Goal: Information Seeking & Learning: Check status

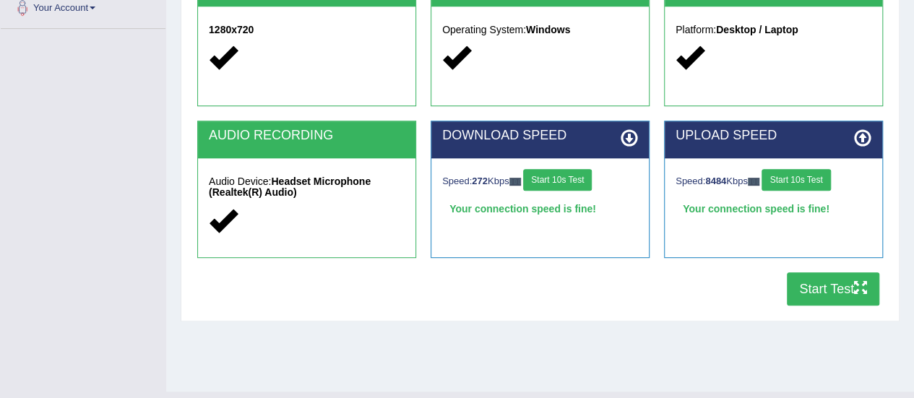
scroll to position [331, 0]
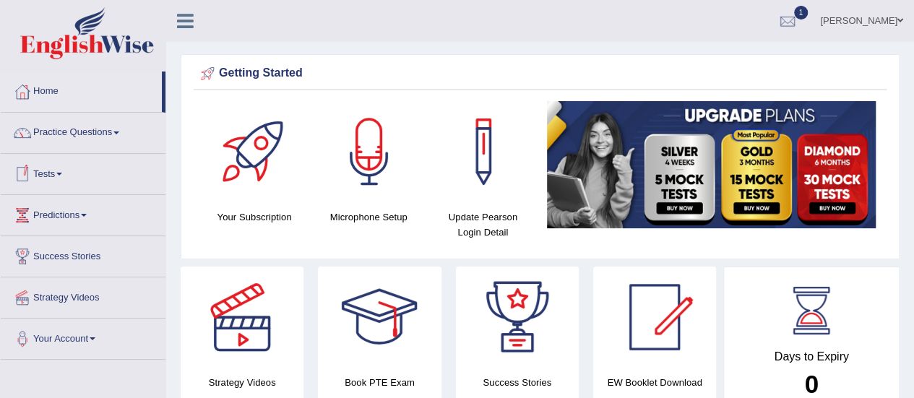
click at [64, 176] on link "Tests" at bounding box center [83, 172] width 165 height 36
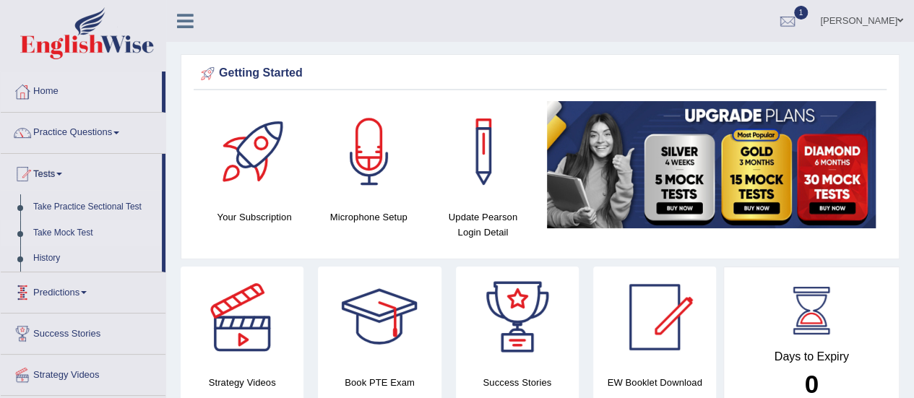
click at [69, 233] on link "Take Mock Test" at bounding box center [94, 233] width 135 height 26
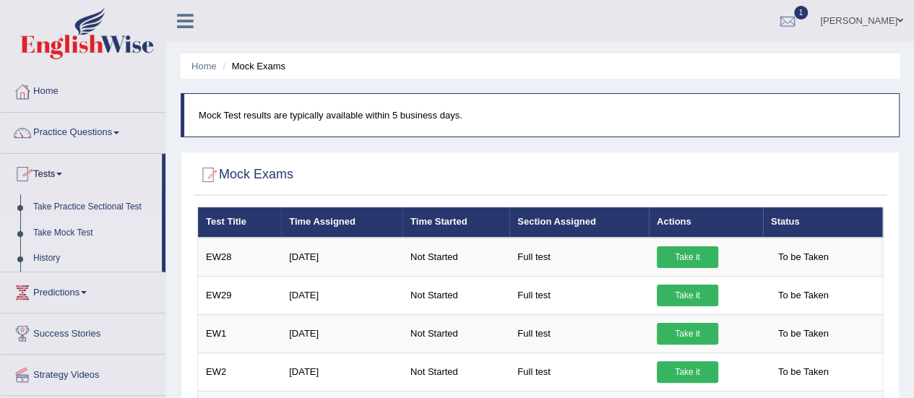
click at [48, 261] on link "History" at bounding box center [94, 259] width 135 height 26
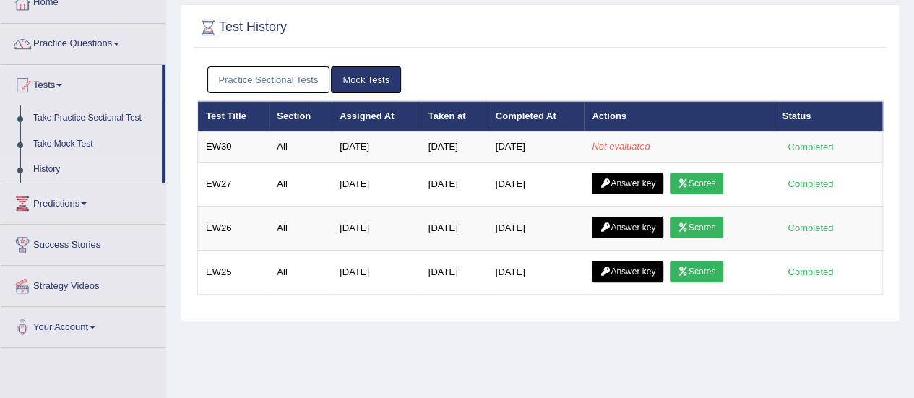
scroll to position [90, 0]
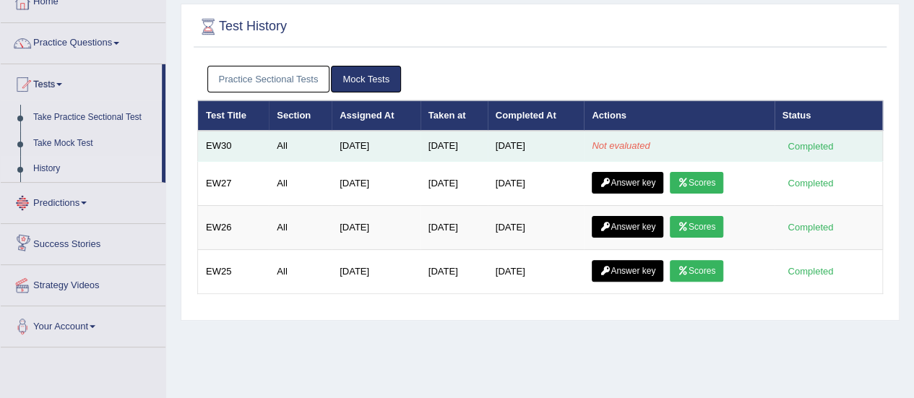
click at [649, 148] on em "Not evaluated" at bounding box center [621, 145] width 58 height 11
click at [729, 155] on td "Not evaluated" at bounding box center [679, 146] width 190 height 30
click at [711, 148] on td "Not evaluated" at bounding box center [679, 146] width 190 height 30
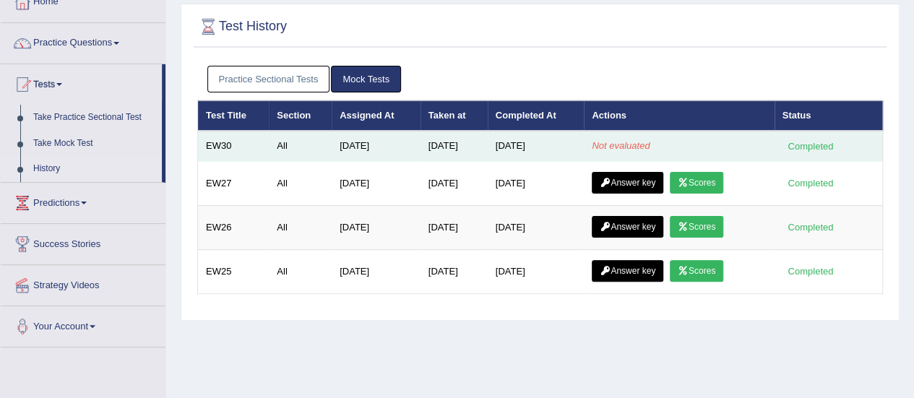
click at [711, 148] on td "Not evaluated" at bounding box center [679, 146] width 190 height 30
click at [402, 144] on td "[DATE]" at bounding box center [376, 146] width 89 height 30
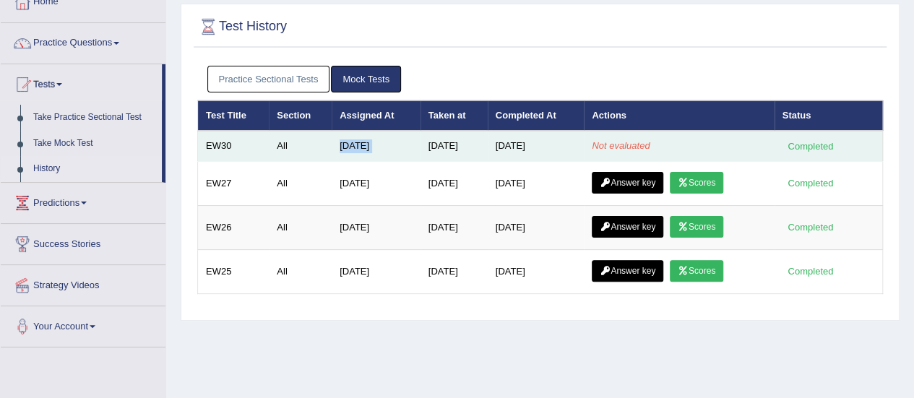
click at [402, 144] on td "Aug 5, 2025" at bounding box center [376, 146] width 89 height 30
click at [402, 144] on td "[DATE]" at bounding box center [376, 146] width 89 height 30
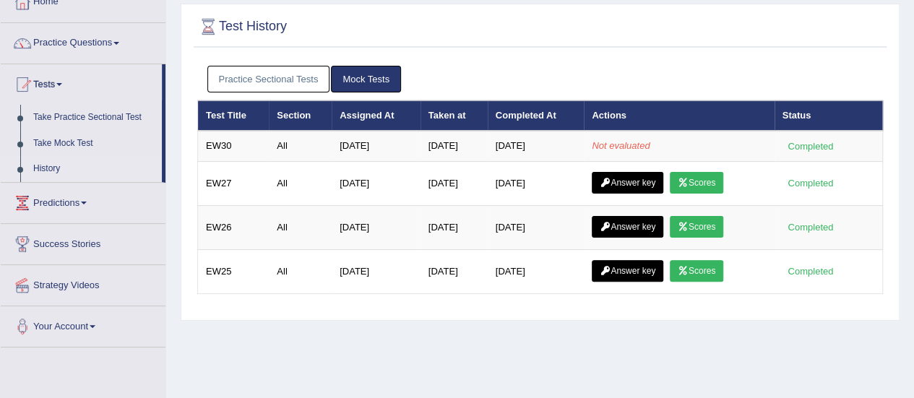
click at [455, 332] on div "Home Exam History Test History Practice Sectional Tests Mock Tests Test Title S…" at bounding box center [540, 271] width 748 height 722
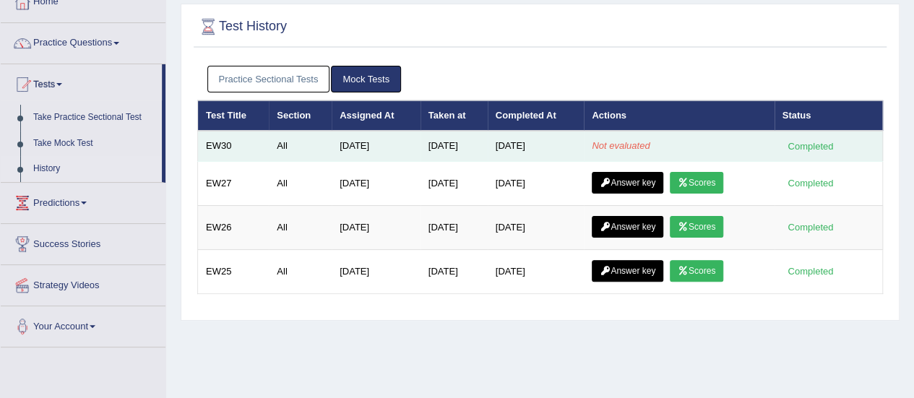
click at [837, 139] on div "Completed" at bounding box center [810, 146] width 56 height 15
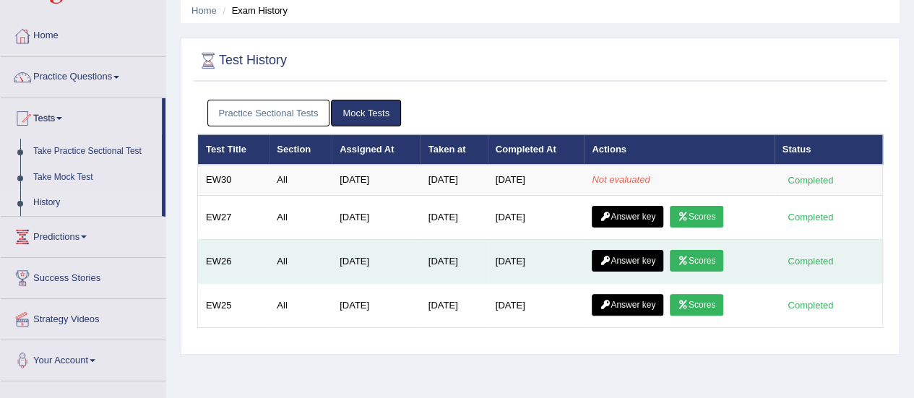
scroll to position [58, 0]
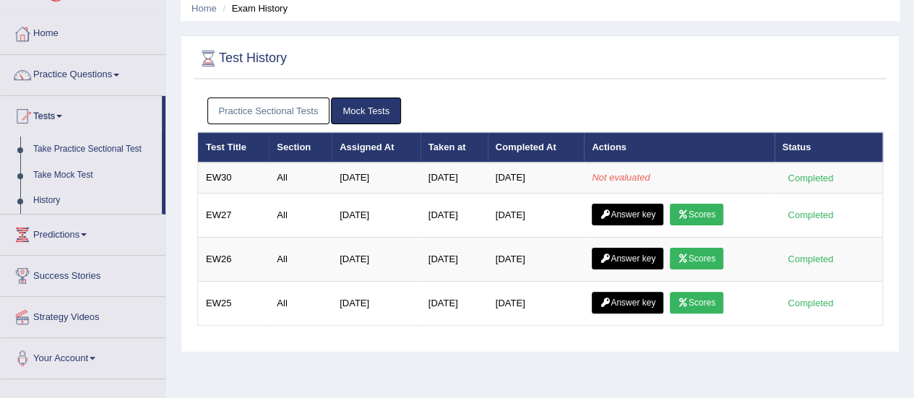
click at [48, 199] on link "History" at bounding box center [94, 201] width 135 height 26
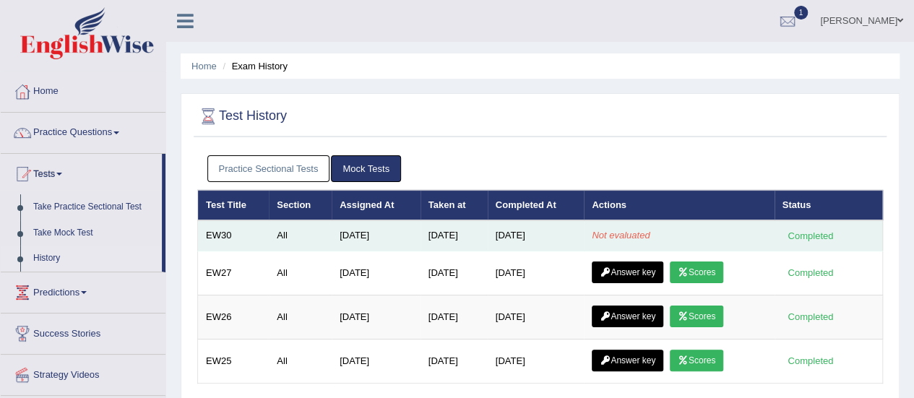
click at [578, 229] on td "[DATE]" at bounding box center [536, 235] width 97 height 30
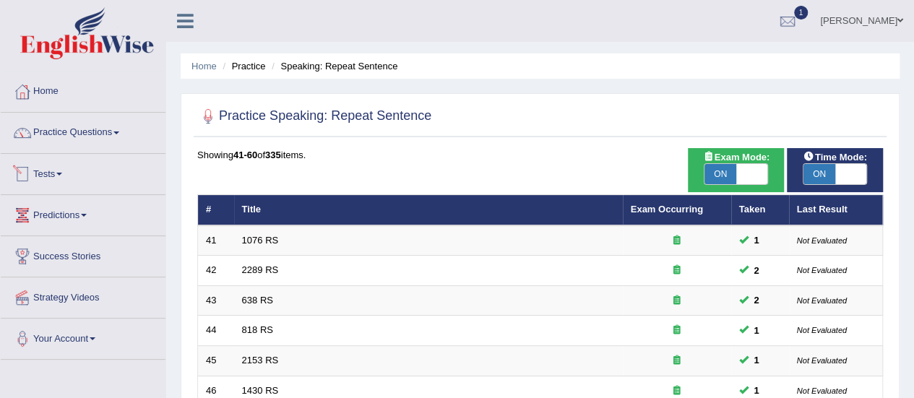
click at [59, 168] on link "Tests" at bounding box center [83, 172] width 165 height 36
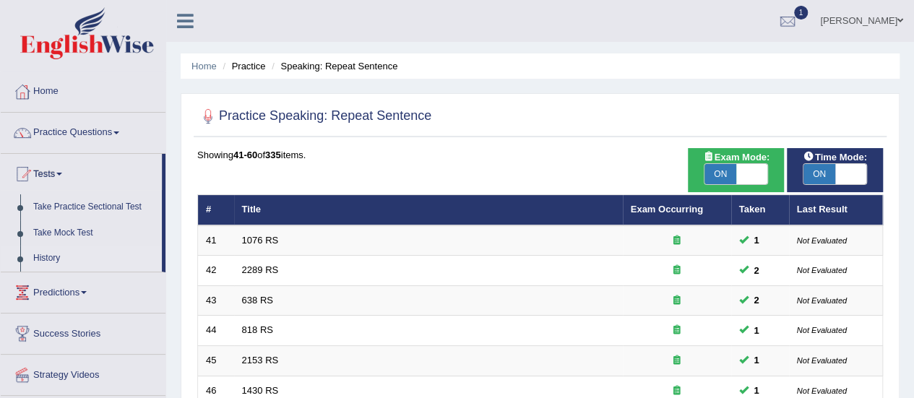
click at [45, 256] on link "History" at bounding box center [94, 259] width 135 height 26
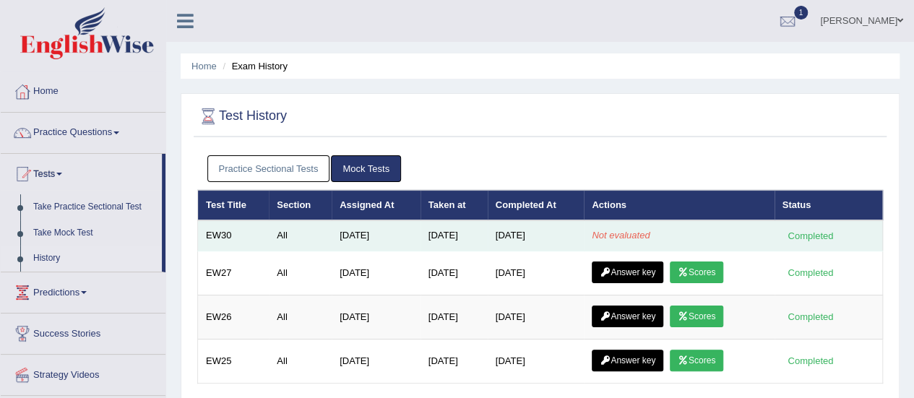
click at [761, 240] on td "Not evaluated" at bounding box center [679, 235] width 190 height 30
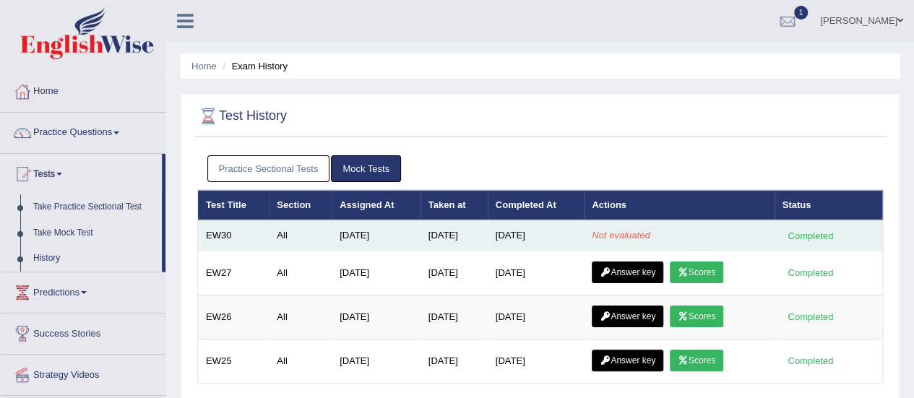
click at [285, 239] on td "All" at bounding box center [300, 235] width 63 height 30
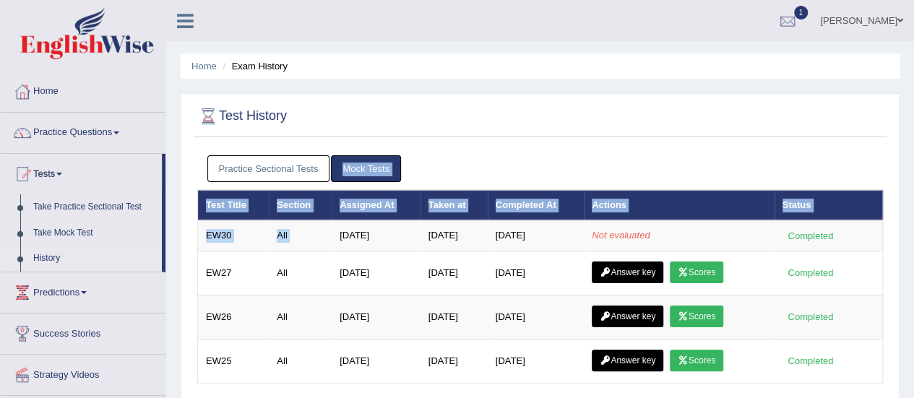
drag, startPoint x: 285, startPoint y: 239, endPoint x: 385, endPoint y: 164, distance: 125.4
click at [385, 164] on div "Practice Sectional Tests Mock Tests Test Title Section Assigned At Taken at Com…" at bounding box center [540, 275] width 693 height 254
click at [385, 164] on link "Mock Tests" at bounding box center [366, 168] width 70 height 27
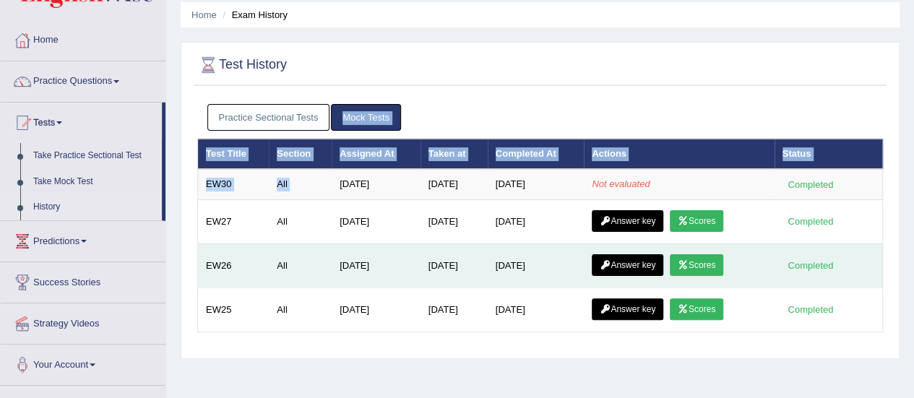
scroll to position [51, 0]
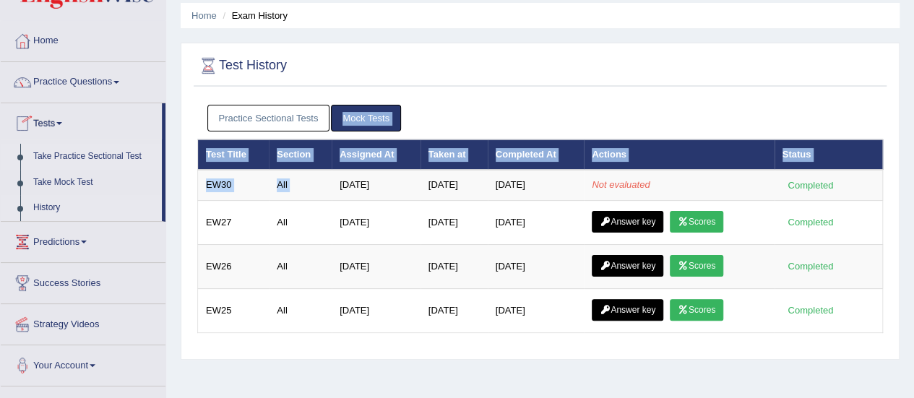
click at [82, 154] on link "Take Practice Sectional Test" at bounding box center [94, 157] width 135 height 26
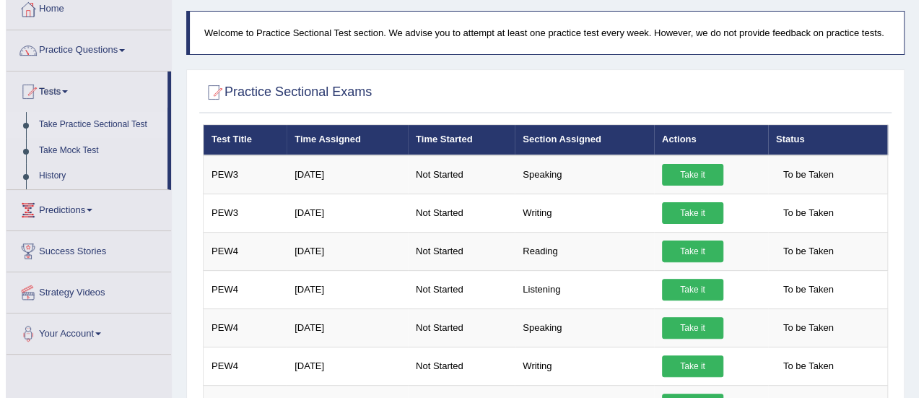
scroll to position [73, 0]
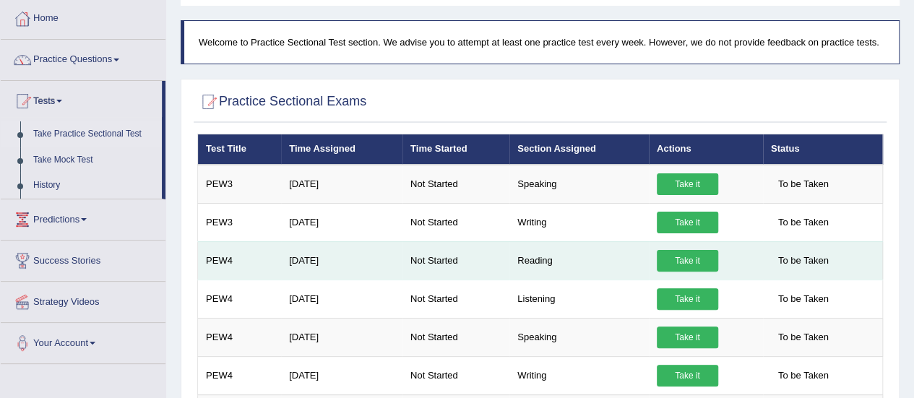
click at [690, 259] on link "Take it" at bounding box center [687, 261] width 61 height 22
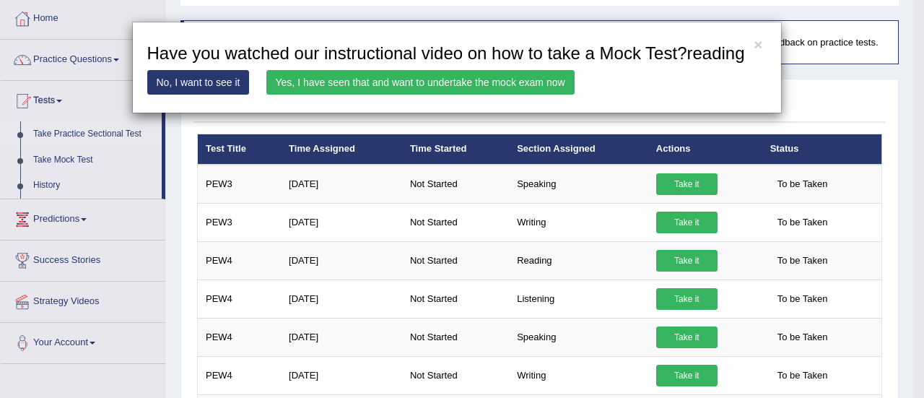
click at [493, 82] on link "Yes, I have seen that and want to undertake the mock exam now" at bounding box center [421, 82] width 308 height 25
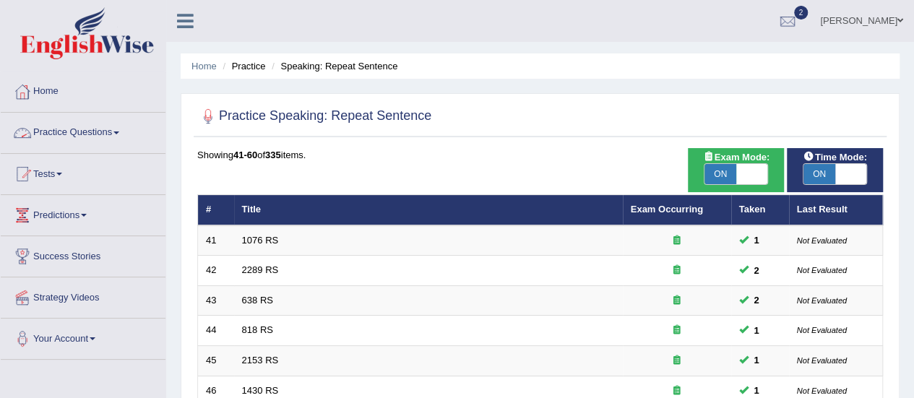
click at [112, 125] on link "Practice Questions" at bounding box center [83, 131] width 165 height 36
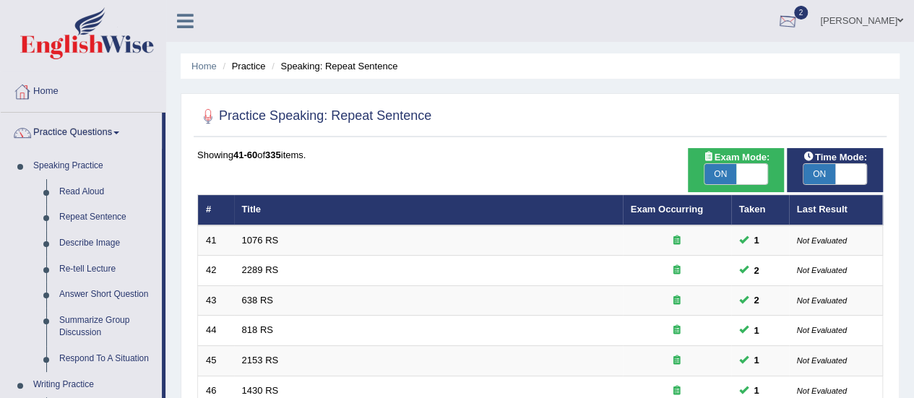
click at [793, 14] on div at bounding box center [787, 22] width 22 height 22
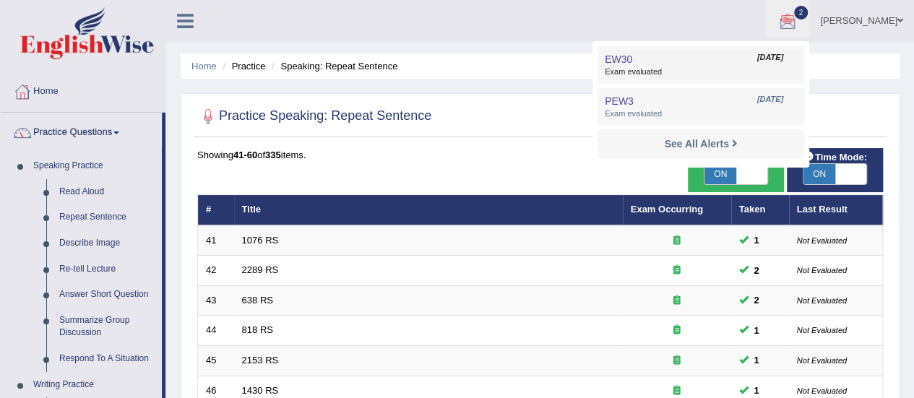
click at [718, 62] on link "EW30 Sep 2, 2025 Exam evaluated" at bounding box center [700, 65] width 199 height 30
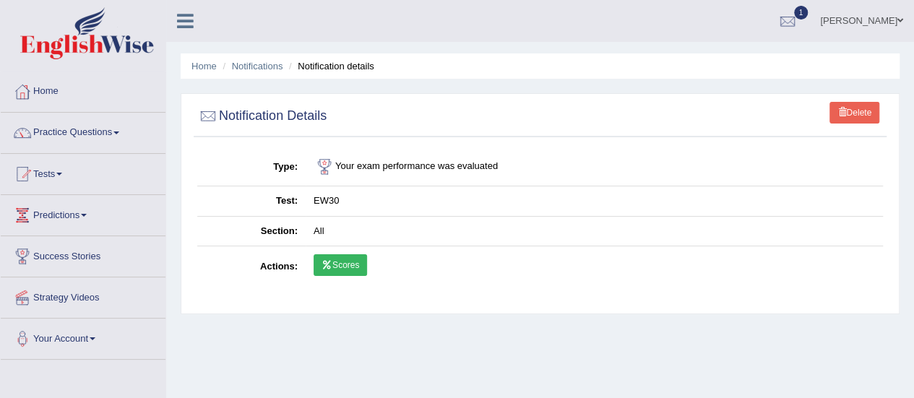
click at [341, 267] on link "Scores" at bounding box center [339, 265] width 53 height 22
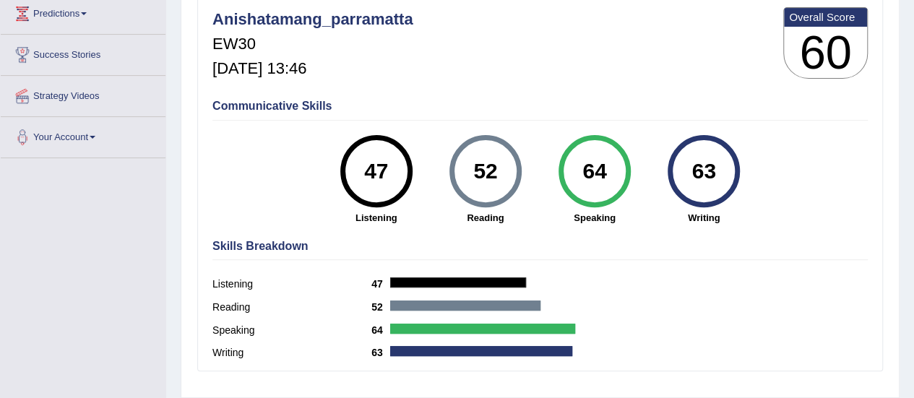
scroll to position [15, 0]
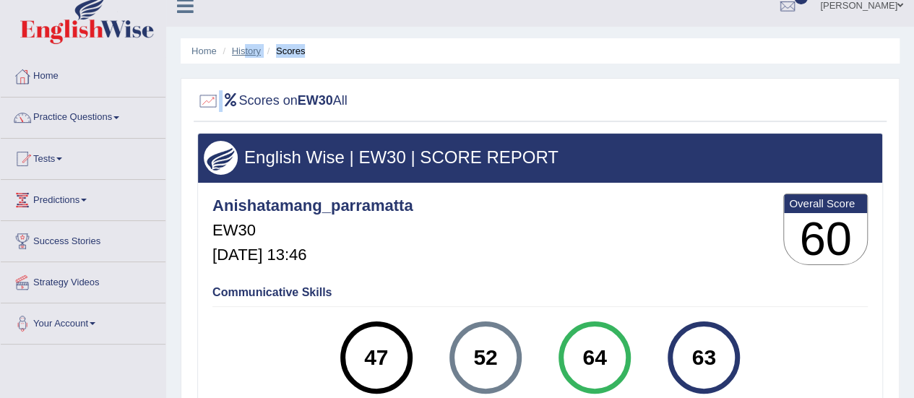
drag, startPoint x: 228, startPoint y: 96, endPoint x: 244, endPoint y: 46, distance: 53.2
click at [244, 46] on div "Home History Scores Scores on EW30 All English Wise | EW30 | SCORE REPORT Anish…" at bounding box center [540, 346] width 748 height 722
click at [244, 46] on link "History" at bounding box center [246, 51] width 29 height 11
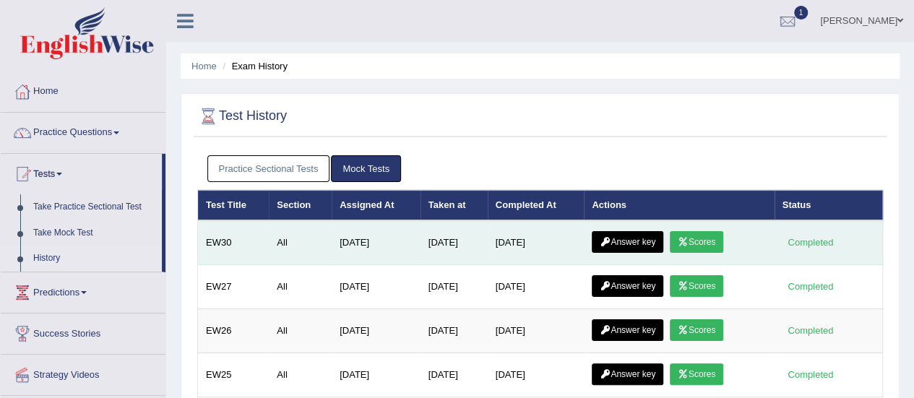
click at [697, 239] on link "Scores" at bounding box center [696, 242] width 53 height 22
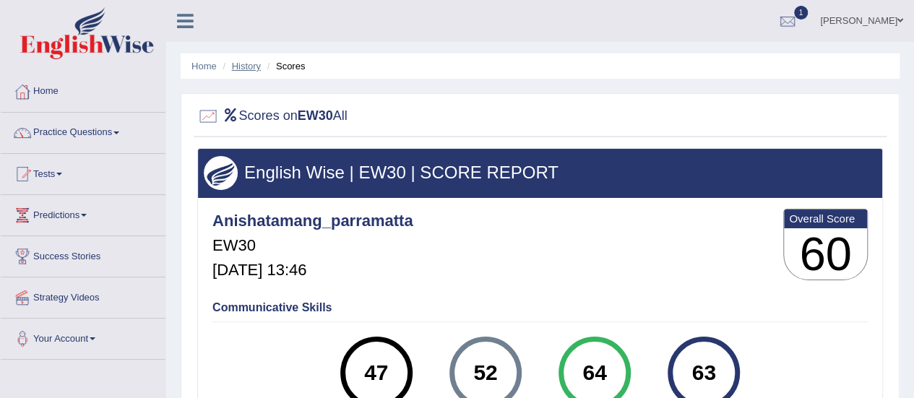
click at [234, 70] on link "History" at bounding box center [246, 66] width 29 height 11
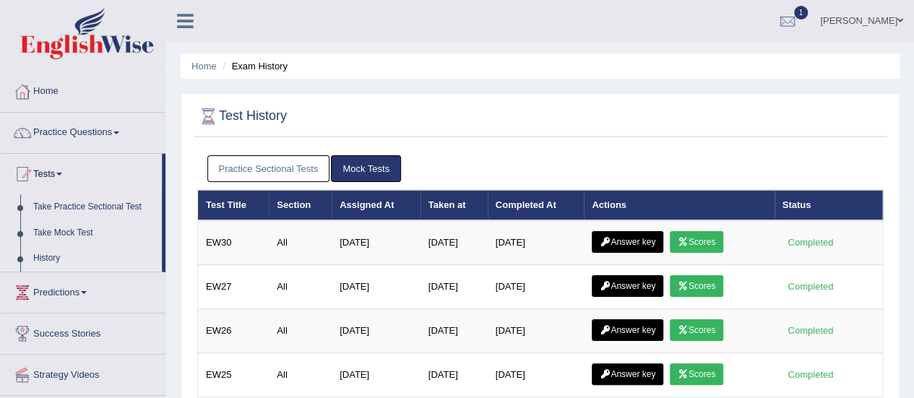
click at [631, 238] on link "Answer key" at bounding box center [628, 242] width 72 height 22
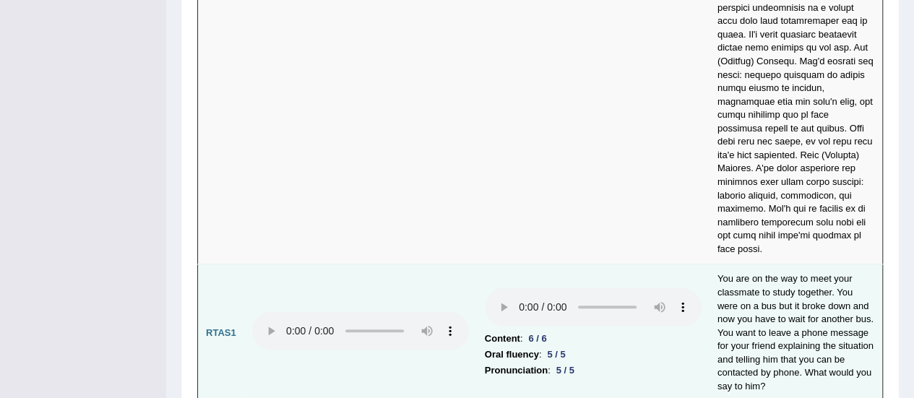
scroll to position [5961, 0]
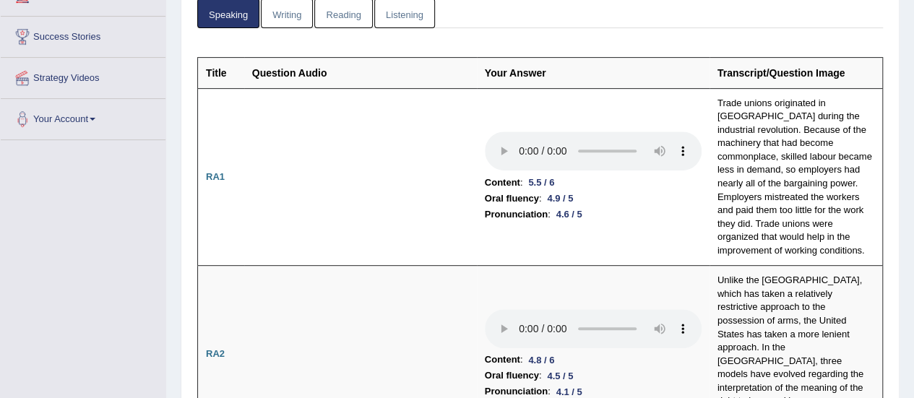
scroll to position [0, 0]
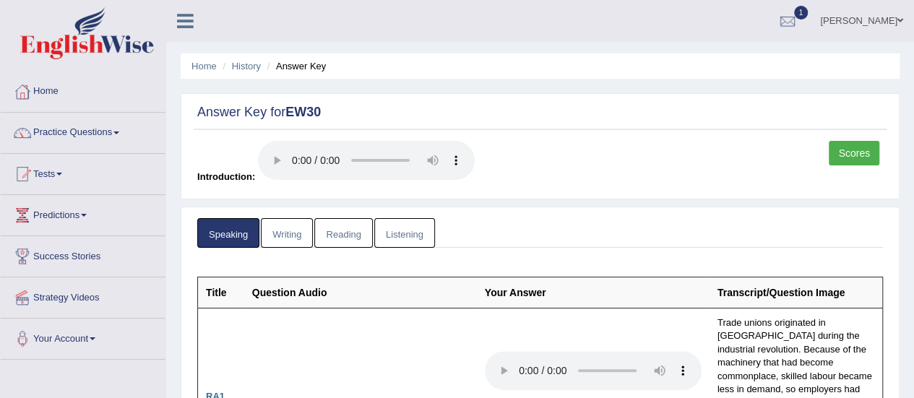
click at [285, 233] on link "Writing" at bounding box center [287, 233] width 52 height 30
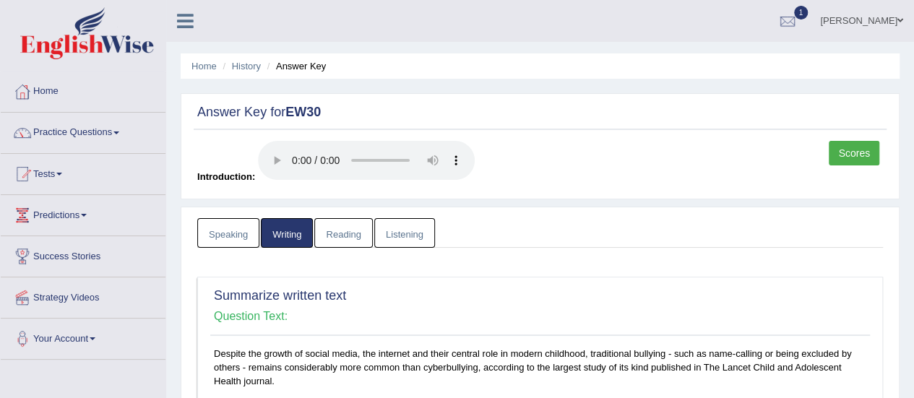
click at [337, 230] on link "Reading" at bounding box center [343, 233] width 58 height 30
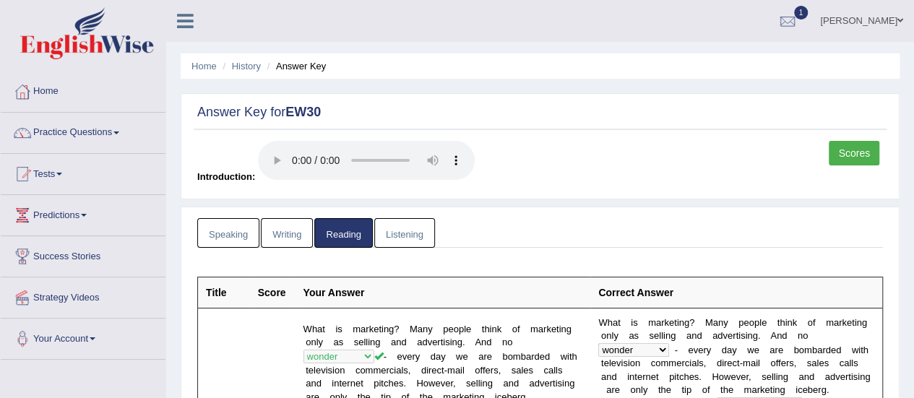
click at [383, 238] on link "Listening" at bounding box center [404, 233] width 61 height 30
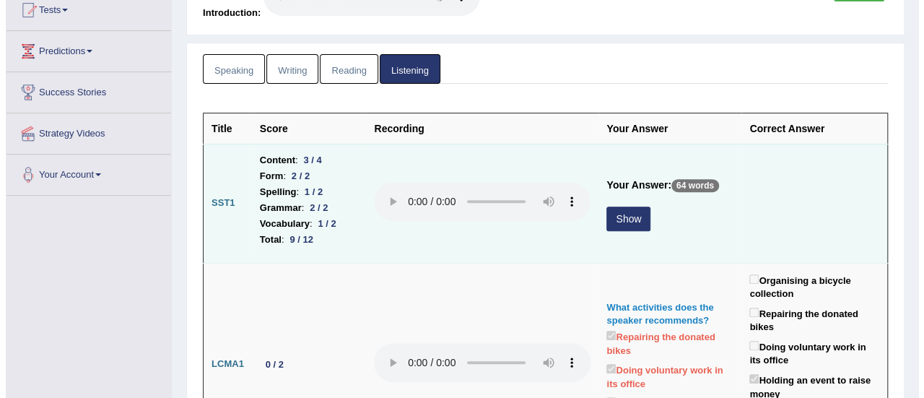
scroll to position [235, 0]
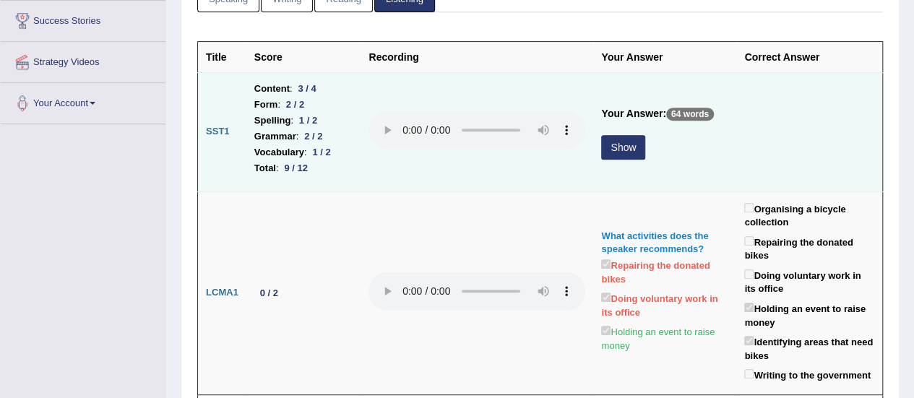
click at [602, 142] on button "Show" at bounding box center [623, 147] width 44 height 25
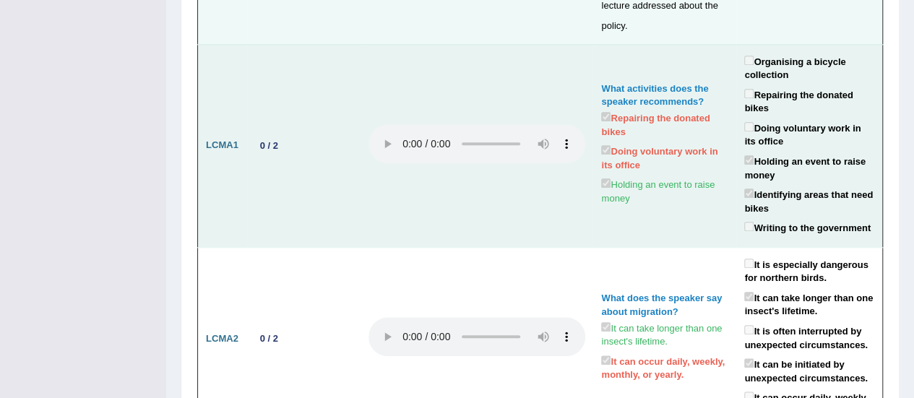
scroll to position [0, 0]
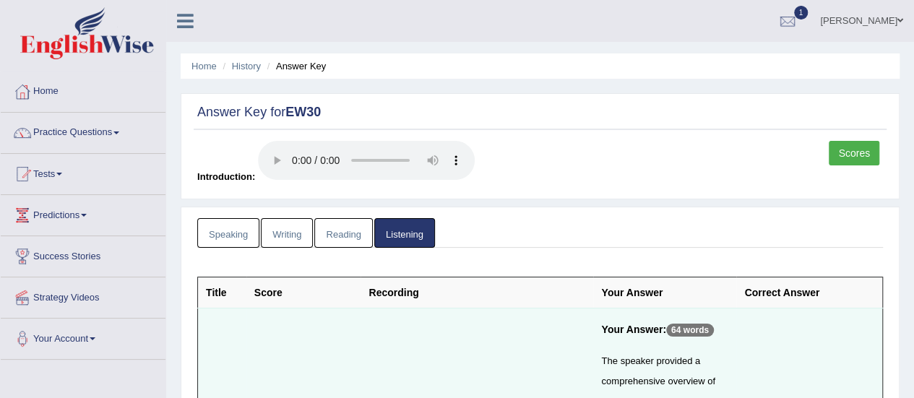
click at [850, 152] on link "Scores" at bounding box center [853, 153] width 51 height 25
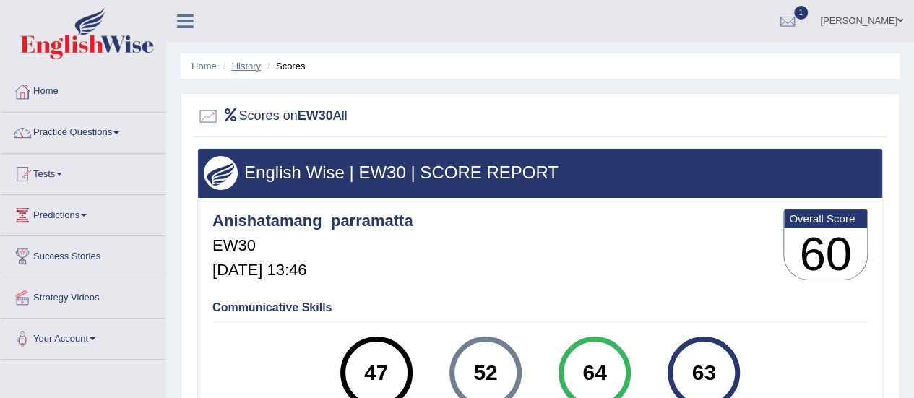
click at [238, 64] on link "History" at bounding box center [246, 66] width 29 height 11
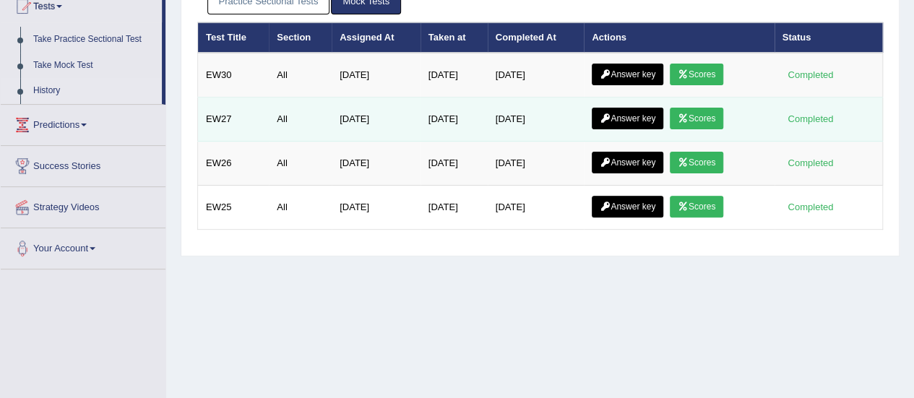
scroll to position [168, 0]
click at [702, 111] on link "Scores" at bounding box center [696, 119] width 53 height 22
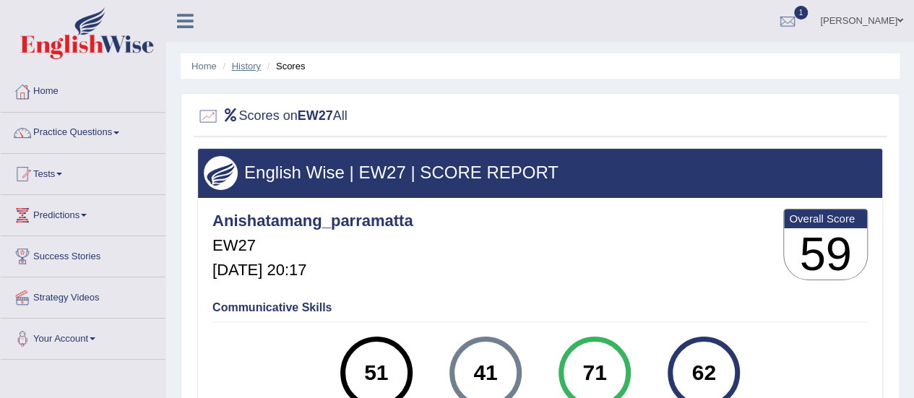
click at [251, 65] on link "History" at bounding box center [246, 66] width 29 height 11
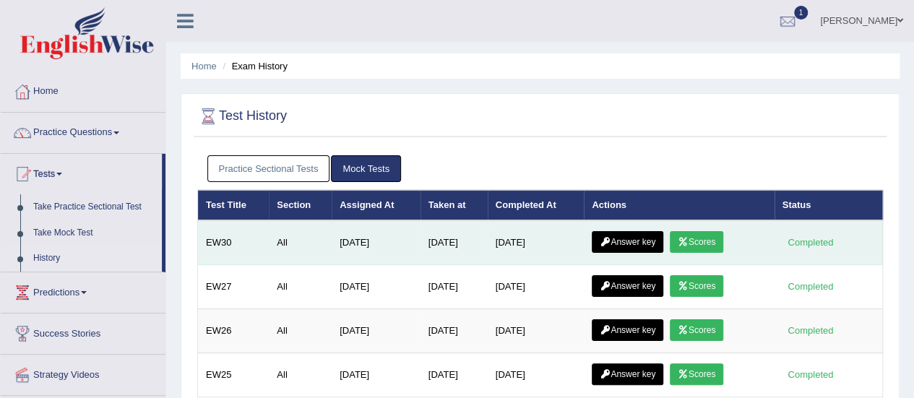
click at [695, 236] on link "Scores" at bounding box center [696, 242] width 53 height 22
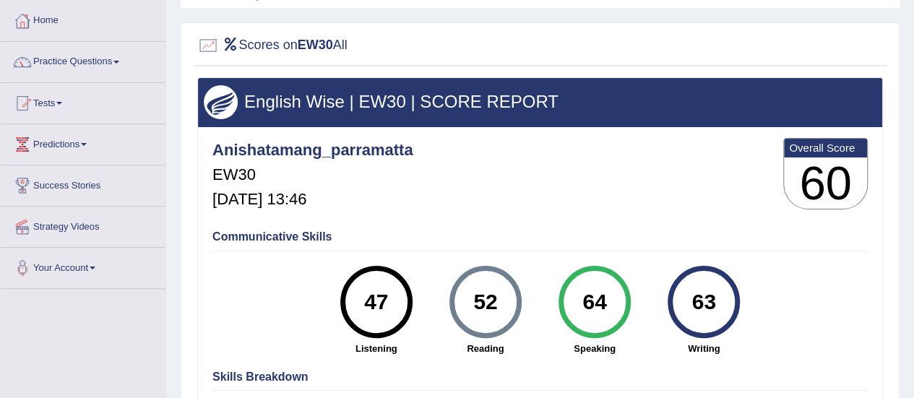
scroll to position [70, 0]
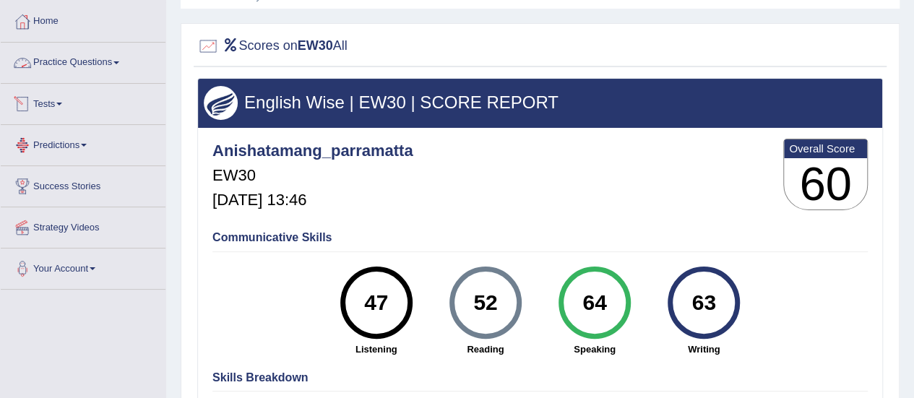
click at [114, 56] on link "Practice Questions" at bounding box center [83, 61] width 165 height 36
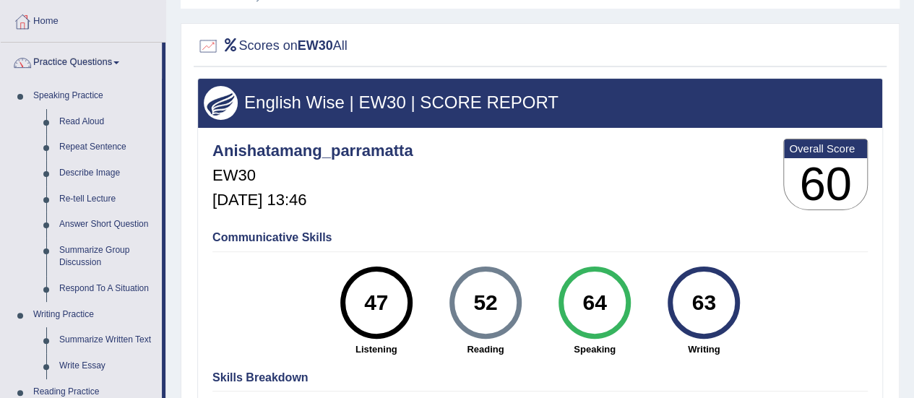
click at [117, 62] on link "Practice Questions" at bounding box center [81, 61] width 161 height 36
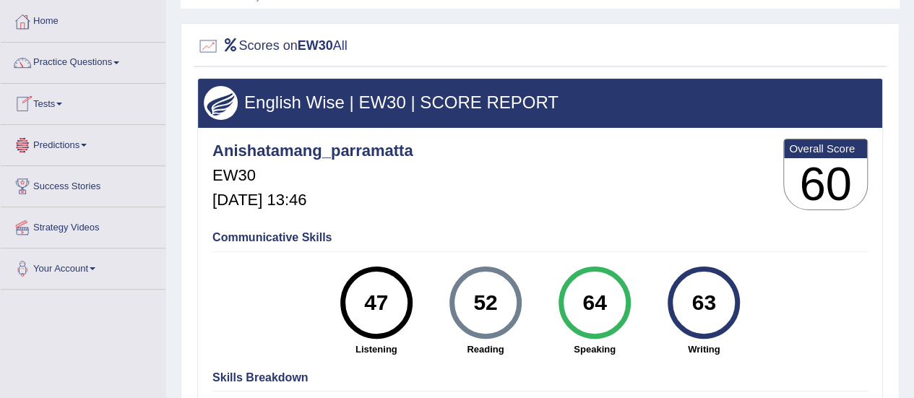
click at [58, 102] on link "Tests" at bounding box center [83, 102] width 165 height 36
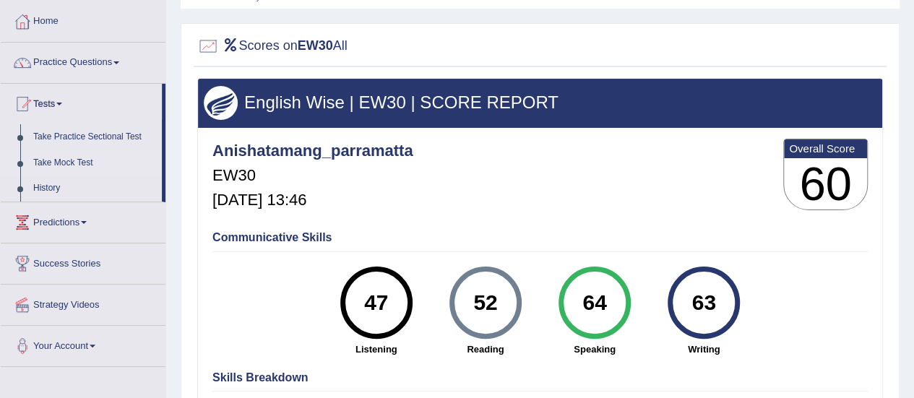
click at [53, 160] on link "Take Mock Test" at bounding box center [94, 163] width 135 height 26
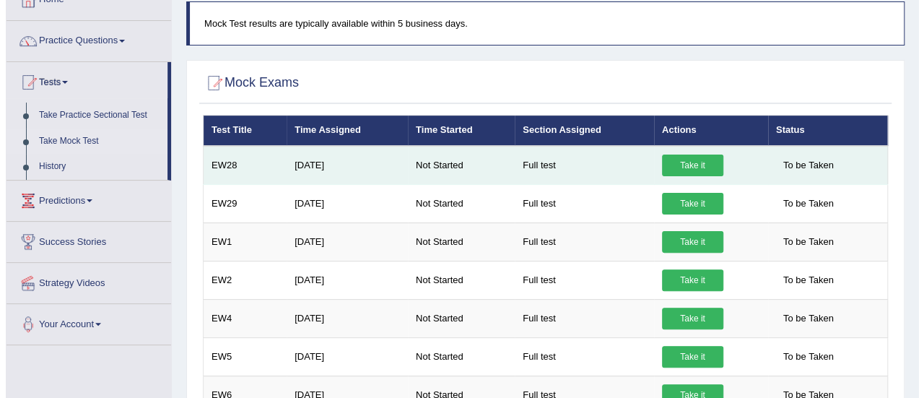
scroll to position [92, 0]
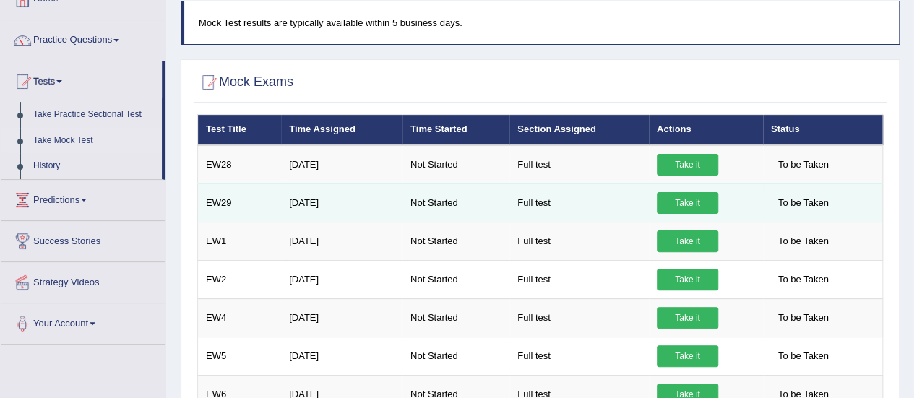
click at [692, 202] on link "Take it" at bounding box center [687, 203] width 61 height 22
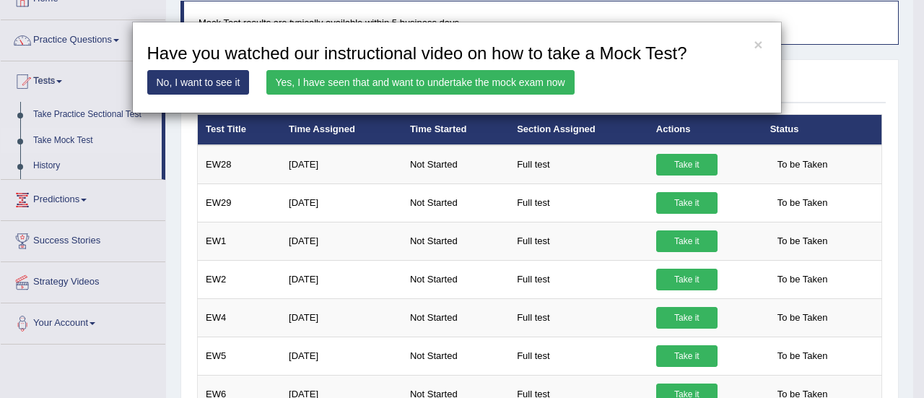
click at [474, 74] on link "Yes, I have seen that and want to undertake the mock exam now" at bounding box center [421, 82] width 308 height 25
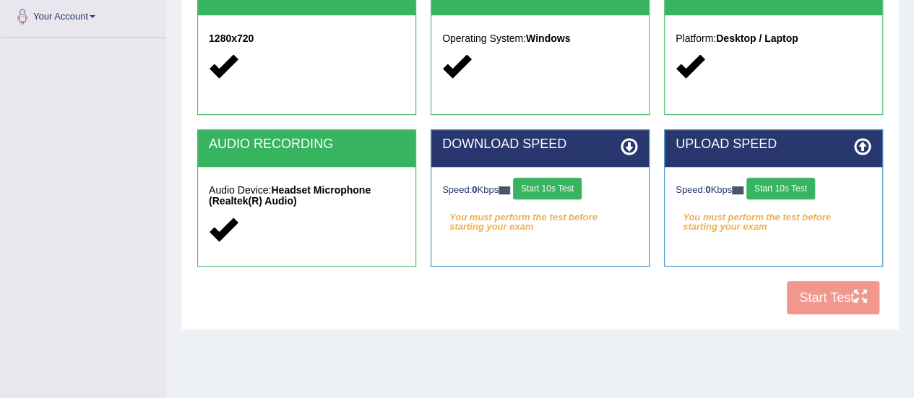
scroll to position [321, 0]
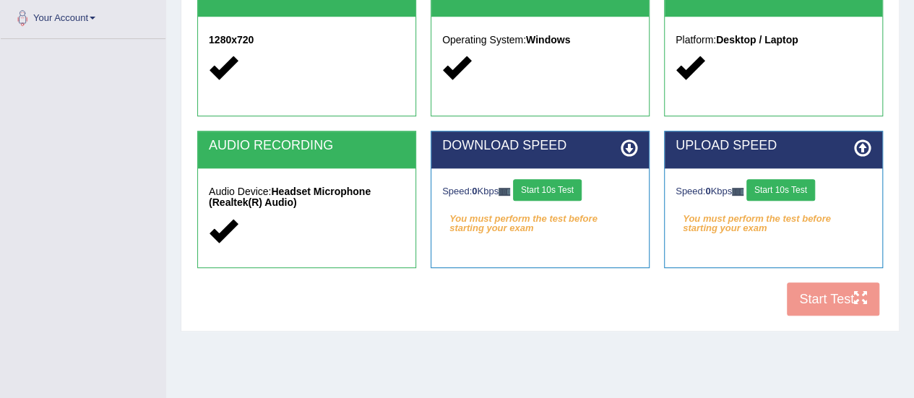
click at [542, 179] on button "Start 10s Test" at bounding box center [547, 190] width 69 height 22
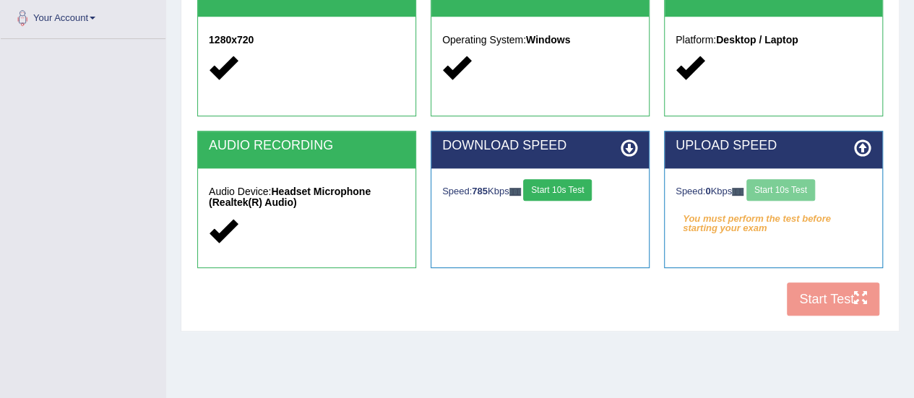
click at [784, 186] on div "Speed: 0 Kbps Start 10s Test" at bounding box center [773, 191] width 196 height 25
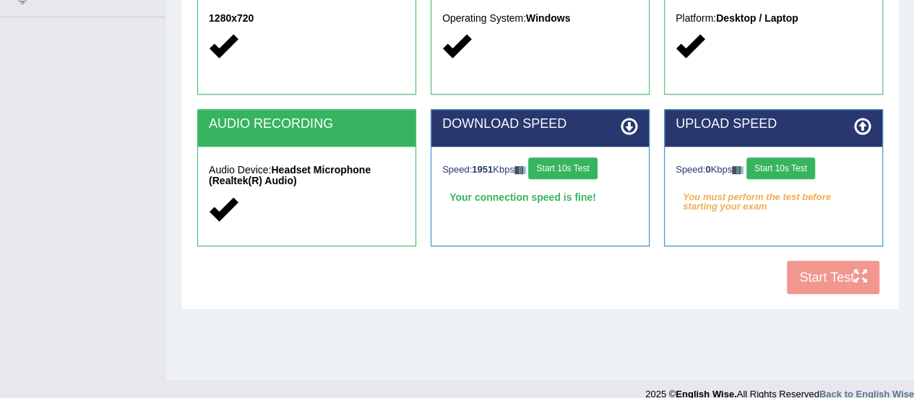
scroll to position [347, 0]
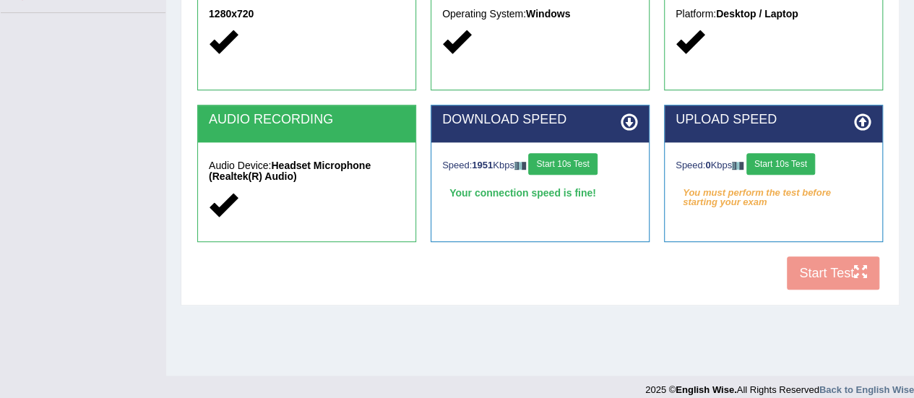
click at [597, 164] on button "Start 10s Test" at bounding box center [562, 164] width 69 height 22
click at [566, 171] on button "Start 10s Test" at bounding box center [562, 164] width 69 height 22
click at [575, 158] on button "Start 10s Test" at bounding box center [562, 164] width 69 height 22
click at [797, 168] on button "Start 10s Test" at bounding box center [780, 164] width 69 height 22
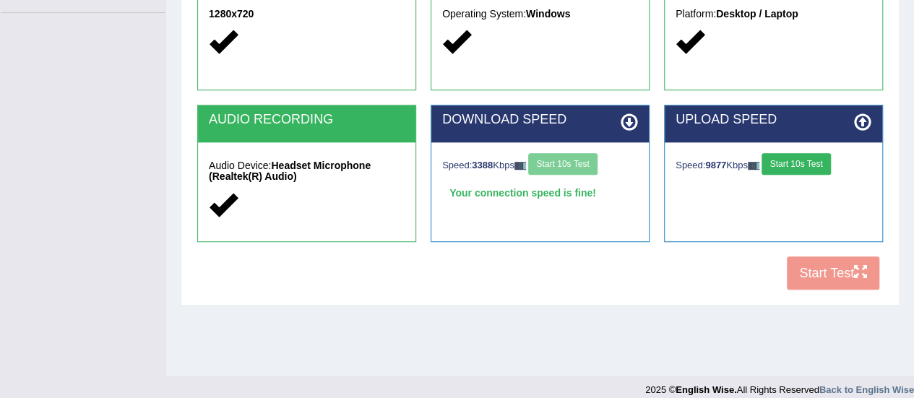
scroll to position [360, 0]
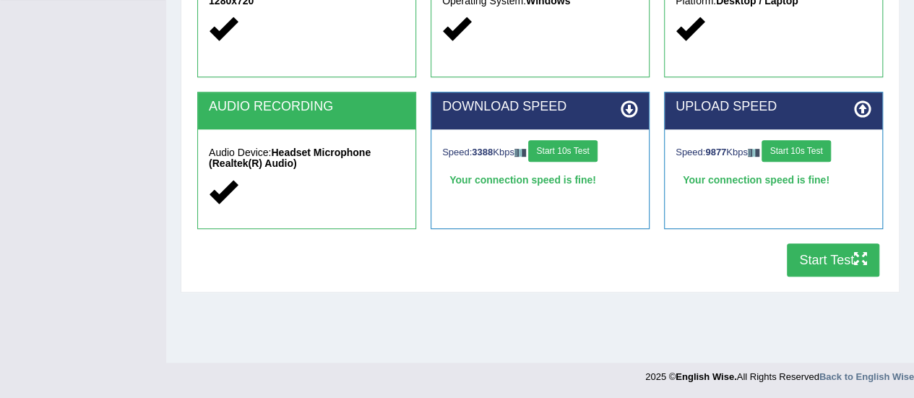
click at [823, 261] on button "Start Test" at bounding box center [833, 259] width 92 height 33
